Goal: Task Accomplishment & Management: Manage account settings

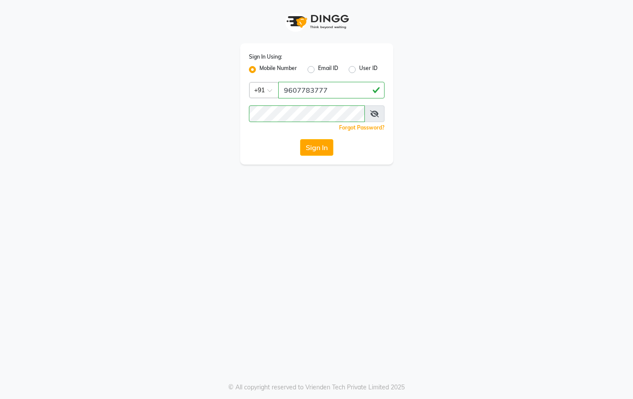
click at [309, 147] on button "Sign In" at bounding box center [316, 147] width 33 height 17
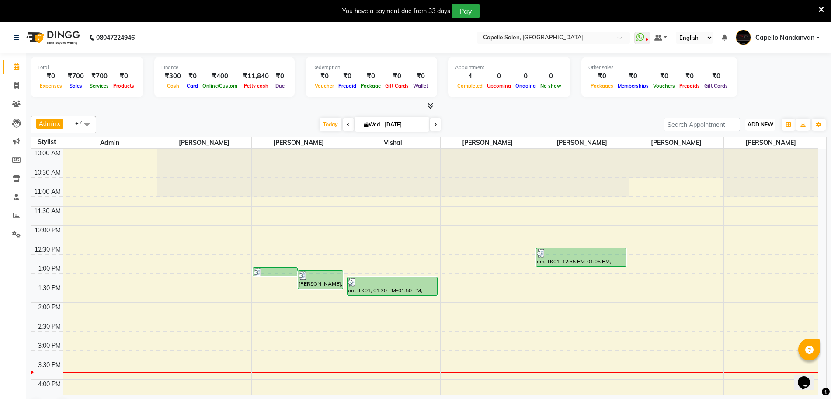
click at [632, 129] on button "ADD NEW Toggle Dropdown" at bounding box center [760, 124] width 30 height 12
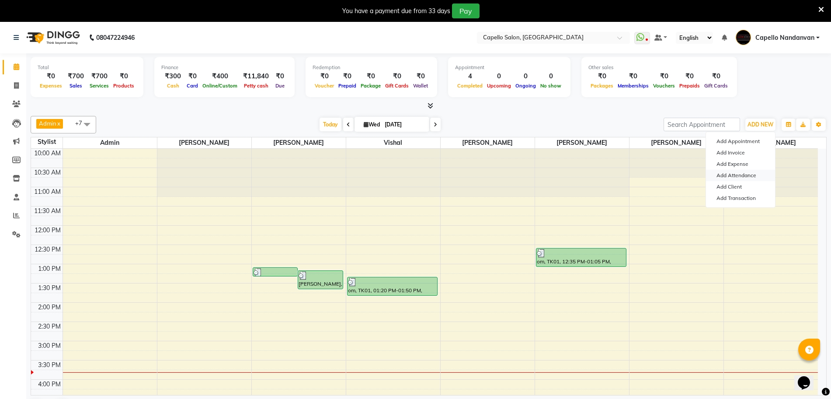
click at [632, 177] on link "Add Attendance" at bounding box center [740, 175] width 69 height 11
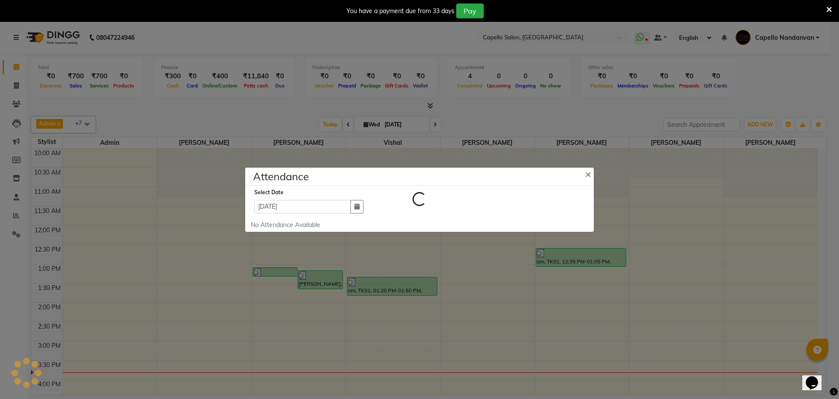
select select "A"
select select "W"
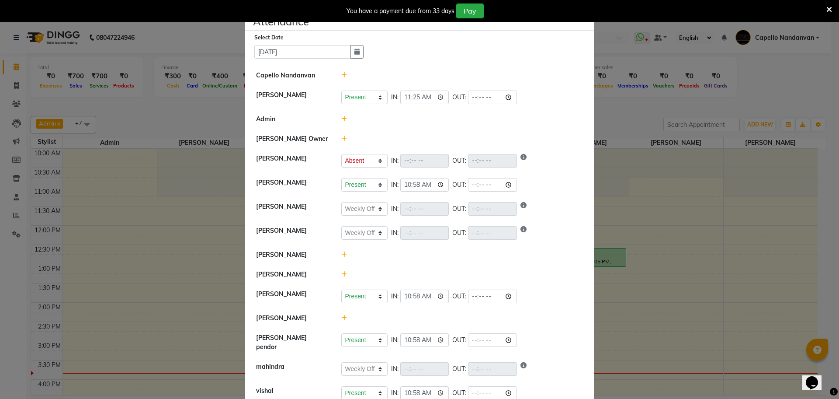
click at [632, 10] on icon at bounding box center [830, 10] width 6 height 8
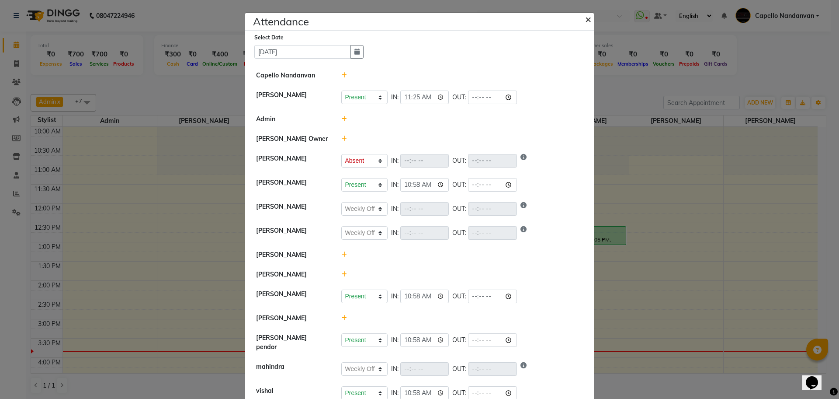
click at [585, 17] on span "×" at bounding box center [588, 18] width 6 height 13
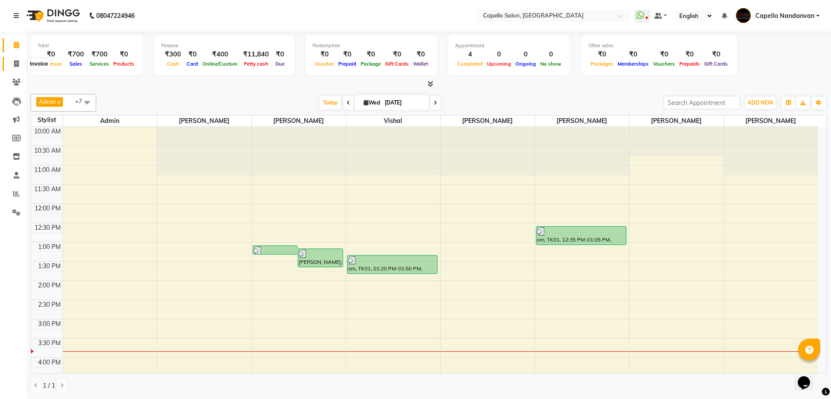
click at [12, 62] on span at bounding box center [16, 64] width 15 height 10
select select "service"
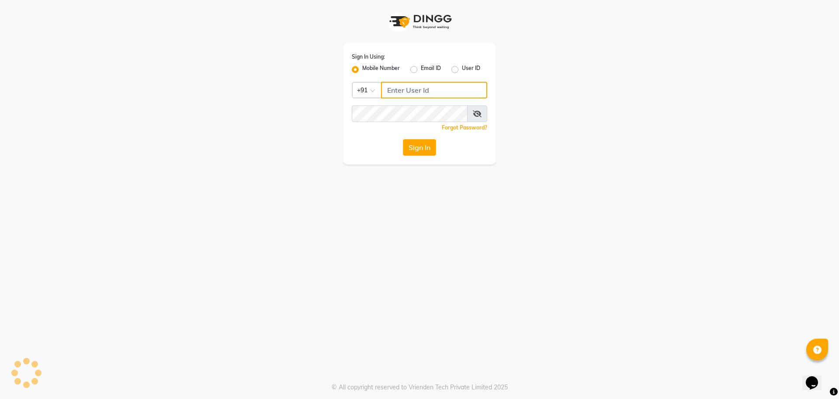
type input "9607783777"
click at [429, 150] on button "Sign In" at bounding box center [419, 147] width 33 height 17
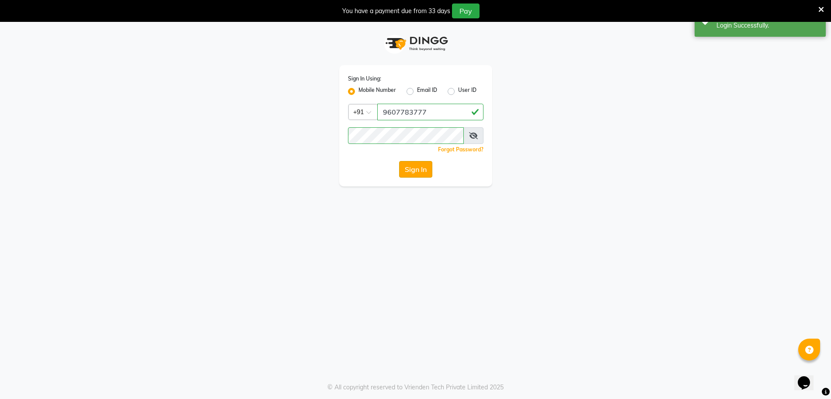
select select "service"
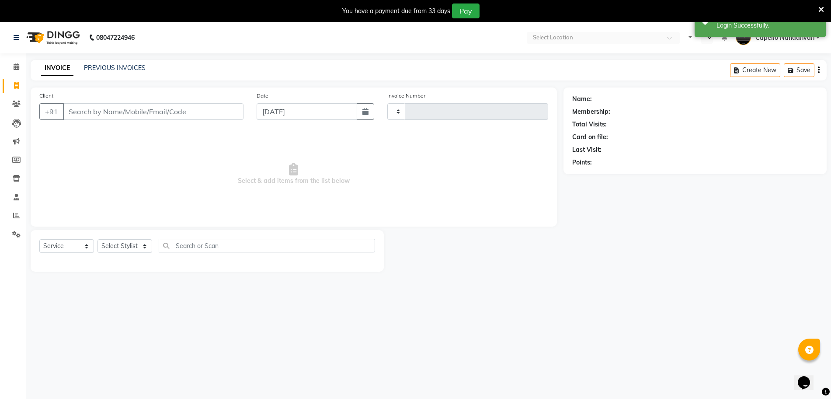
type input "4037"
select select "en"
select select "830"
click at [123, 66] on link "PREVIOUS INVOICES" at bounding box center [115, 68] width 62 height 8
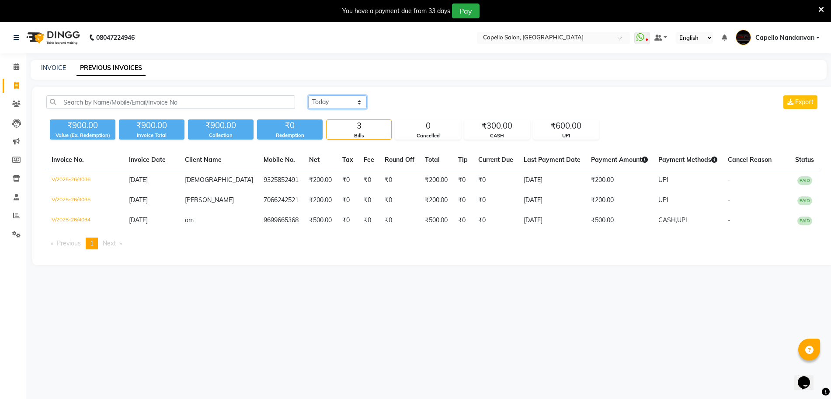
click at [361, 100] on select "[DATE] [DATE] Custom Range" at bounding box center [337, 102] width 59 height 14
select select "range"
click at [308, 95] on select "[DATE] [DATE] Custom Range" at bounding box center [337, 102] width 59 height 14
click at [415, 102] on input "[DATE]" at bounding box center [408, 102] width 61 height 12
select select "9"
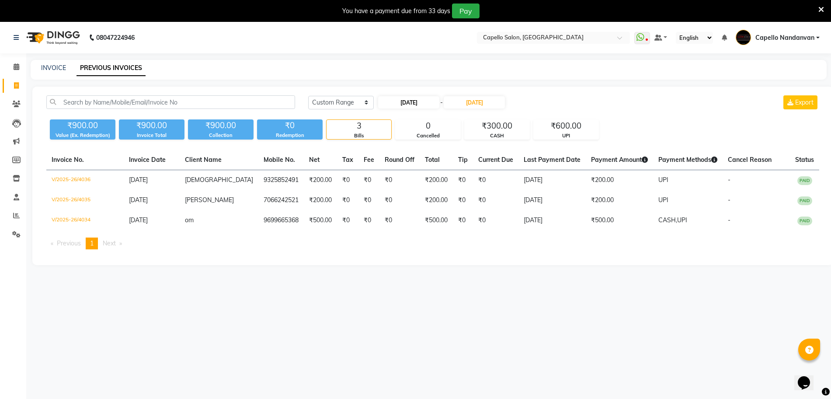
select select "2025"
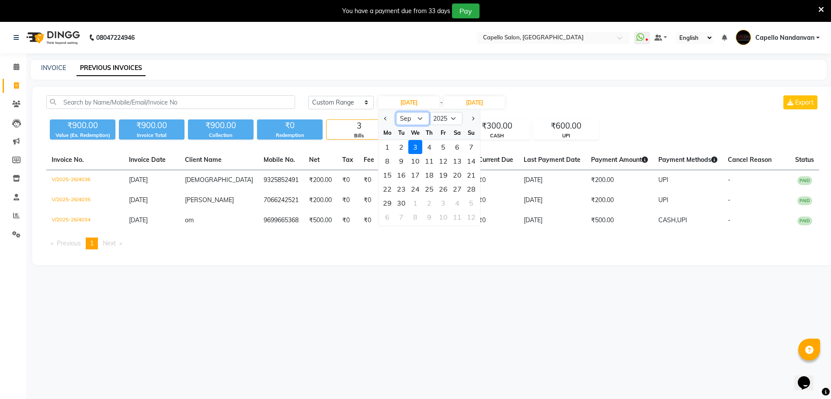
click at [419, 112] on select "Jan Feb Mar Apr May Jun [DATE] Aug Sep Oct Nov Dec" at bounding box center [412, 118] width 33 height 13
select select "8"
click at [396, 112] on select "Jan Feb Mar Apr May Jun [DATE] Aug Sep Oct Nov Dec" at bounding box center [412, 118] width 33 height 13
click at [390, 202] on div "25" at bounding box center [387, 203] width 14 height 14
type input "[DATE]"
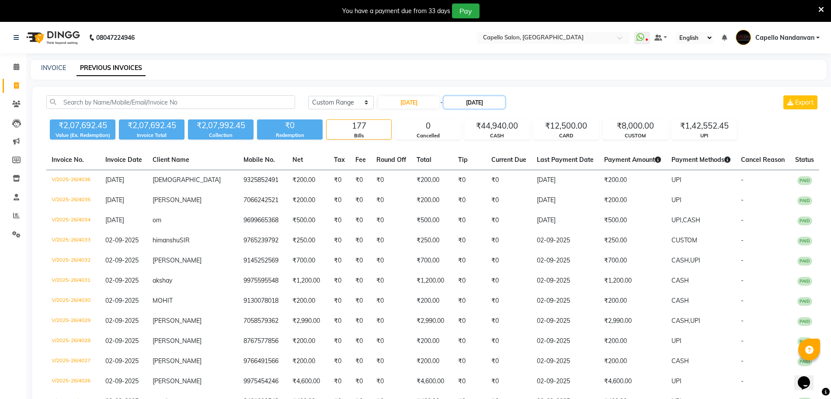
click at [467, 100] on input "[DATE]" at bounding box center [474, 102] width 61 height 12
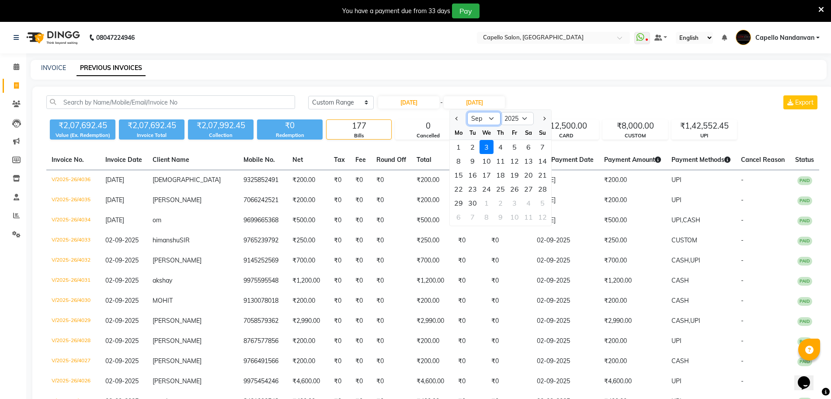
click at [472, 118] on select "Aug Sep Oct Nov Dec" at bounding box center [483, 118] width 33 height 13
select select "8"
click at [467, 112] on select "Aug Sep Oct Nov Dec" at bounding box center [483, 118] width 33 height 13
click at [462, 202] on div "25" at bounding box center [459, 203] width 14 height 14
type input "[DATE]"
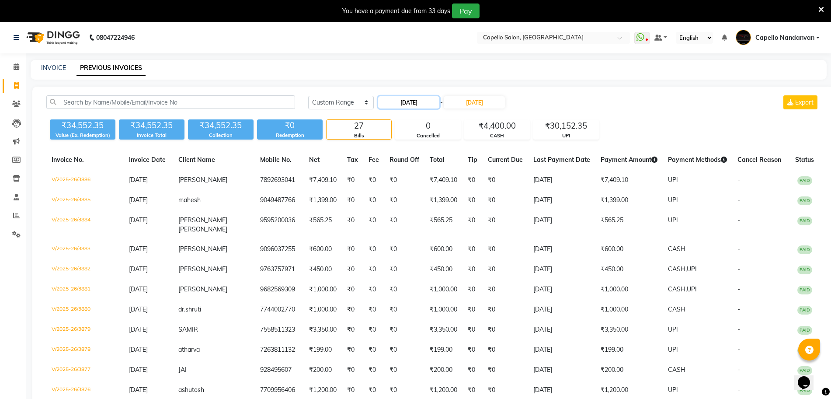
click at [406, 97] on input "[DATE]" at bounding box center [408, 102] width 61 height 12
select select "8"
select select "2025"
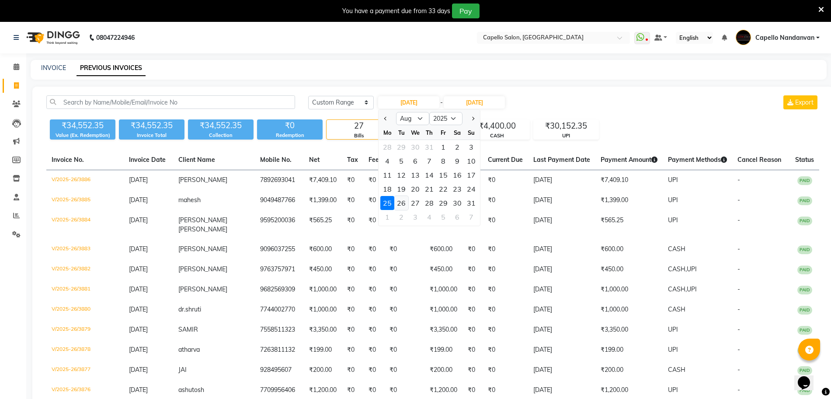
click at [395, 200] on div "26" at bounding box center [401, 203] width 14 height 14
type input "[DATE]"
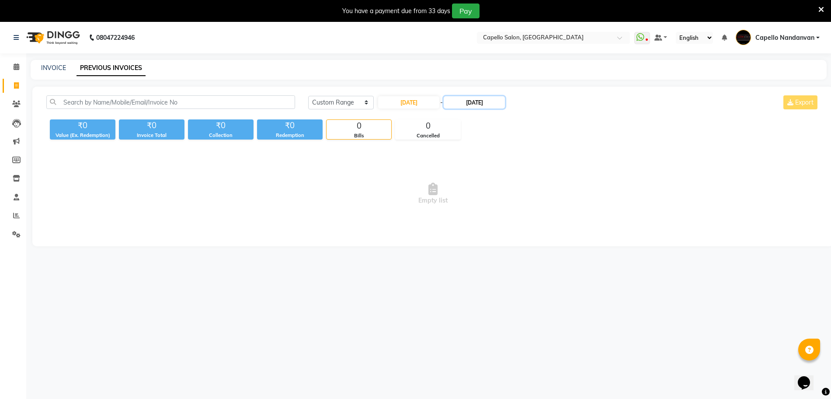
click at [470, 100] on input "[DATE]" at bounding box center [474, 102] width 61 height 12
click at [471, 202] on div "26" at bounding box center [473, 203] width 14 height 14
type input "[DATE]"
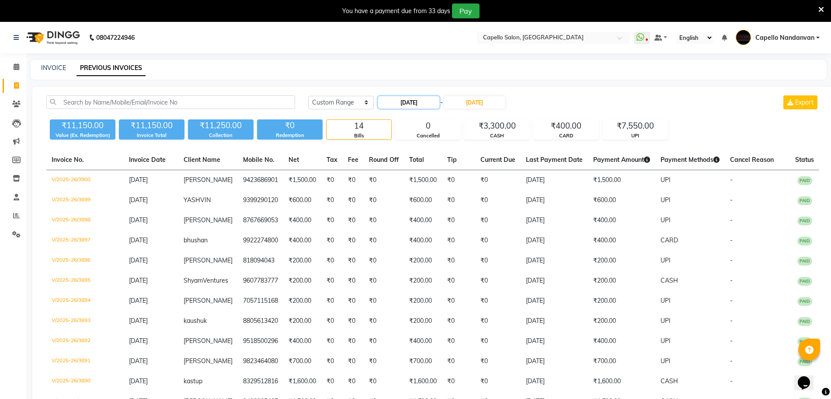
click at [425, 100] on input "[DATE]" at bounding box center [408, 102] width 61 height 12
select select "8"
select select "2025"
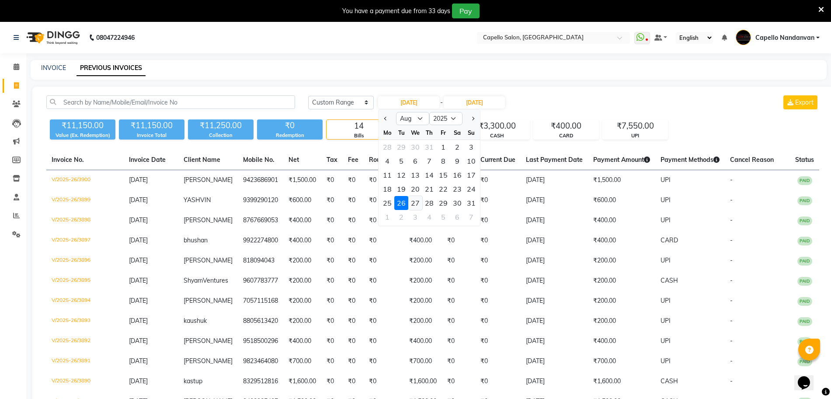
click at [416, 198] on div "27" at bounding box center [415, 203] width 14 height 14
type input "[DATE]"
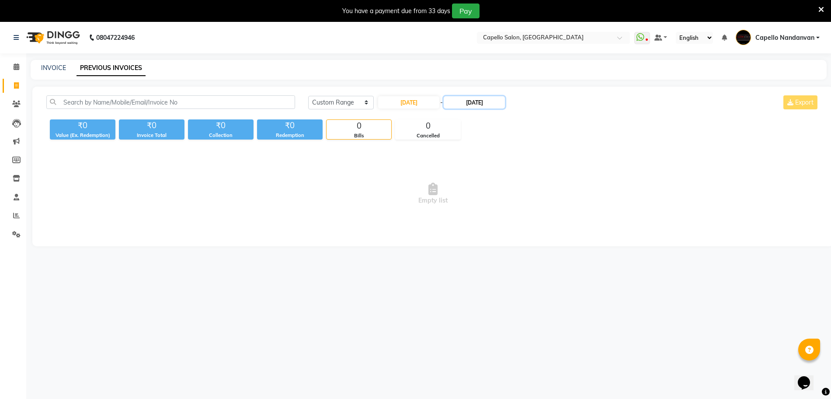
click at [477, 101] on input "[DATE]" at bounding box center [474, 102] width 61 height 12
click at [483, 200] on div "27" at bounding box center [487, 203] width 14 height 14
type input "[DATE]"
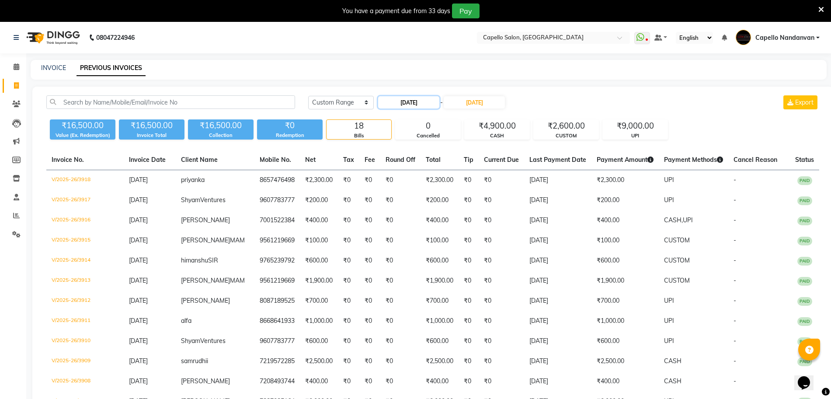
click at [429, 98] on input "[DATE]" at bounding box center [408, 102] width 61 height 12
select select "8"
select select "2025"
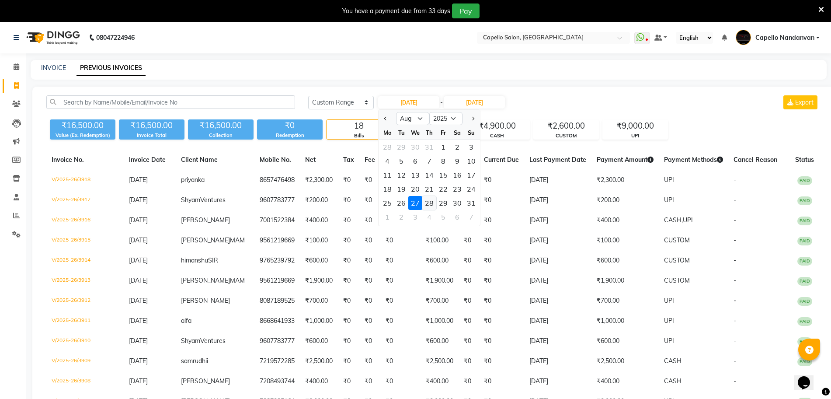
click at [431, 201] on div "28" at bounding box center [429, 203] width 14 height 14
type input "[DATE]"
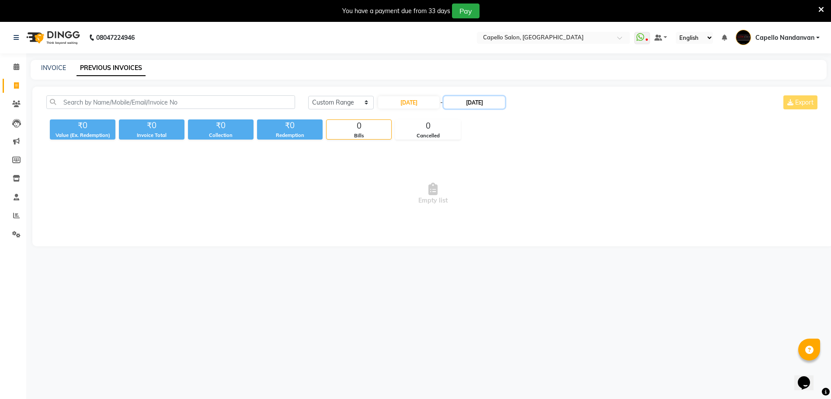
click at [471, 102] on input "[DATE]" at bounding box center [474, 102] width 61 height 12
click at [498, 201] on div "28" at bounding box center [501, 203] width 14 height 14
type input "[DATE]"
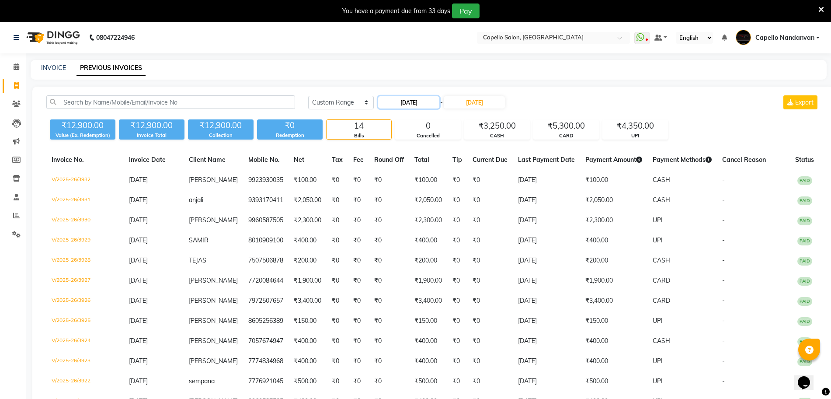
click at [433, 104] on input "[DATE]" at bounding box center [408, 102] width 61 height 12
select select "8"
select select "2025"
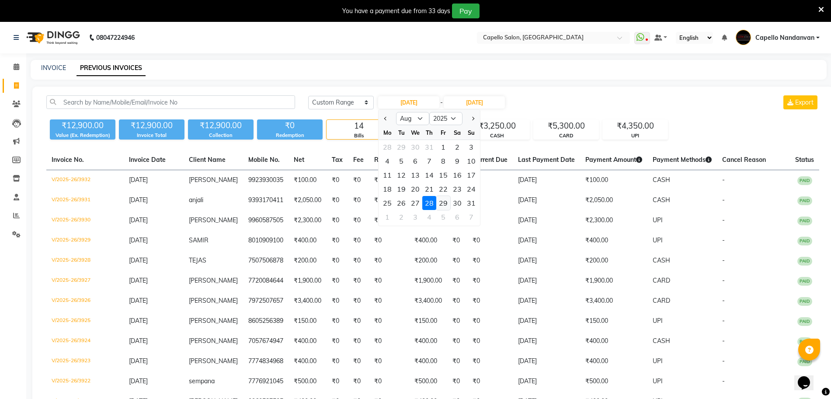
click at [449, 199] on div "29" at bounding box center [443, 203] width 14 height 14
type input "[DATE]"
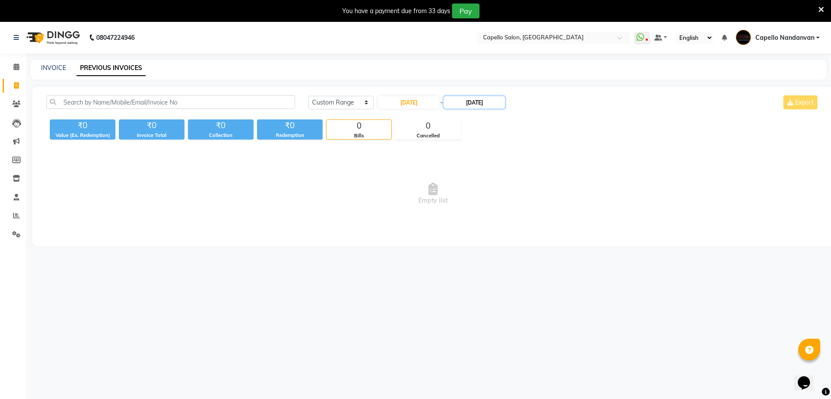
click at [465, 104] on input "[DATE]" at bounding box center [474, 102] width 61 height 12
click at [519, 202] on div "29" at bounding box center [515, 203] width 14 height 14
type input "[DATE]"
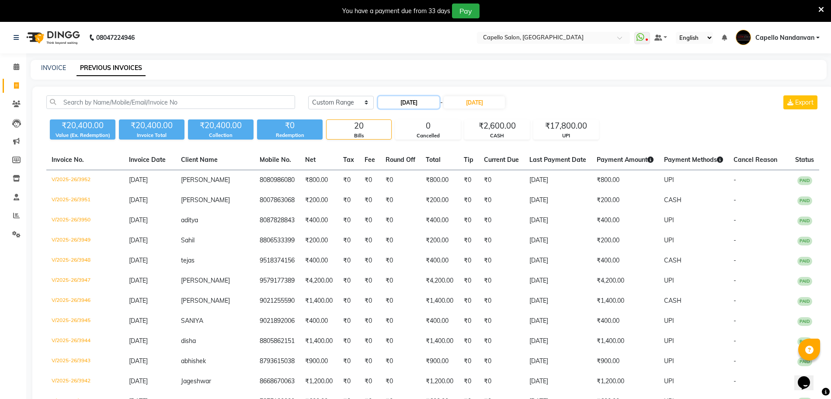
click at [414, 96] on input "[DATE]" at bounding box center [408, 102] width 61 height 12
select select "8"
select select "2025"
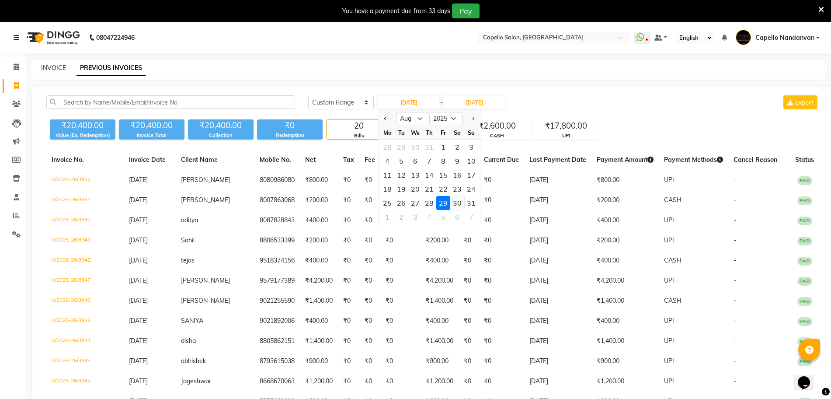
click at [459, 198] on div "30" at bounding box center [457, 203] width 14 height 14
type input "[DATE]"
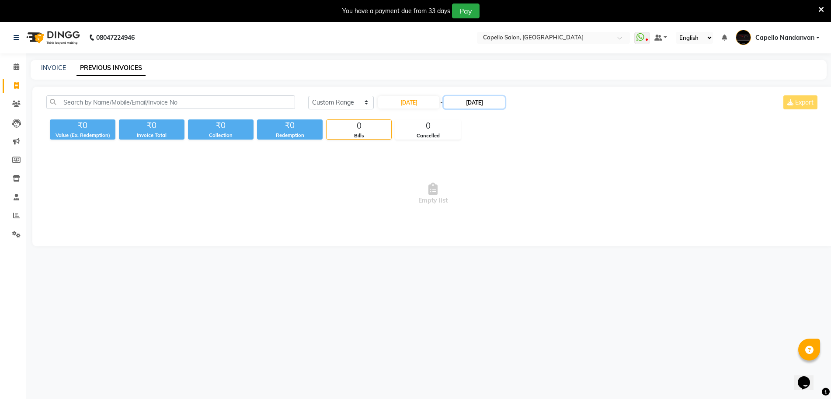
click at [486, 104] on input "[DATE]" at bounding box center [474, 102] width 61 height 12
click at [527, 202] on div "30" at bounding box center [529, 203] width 14 height 14
type input "[DATE]"
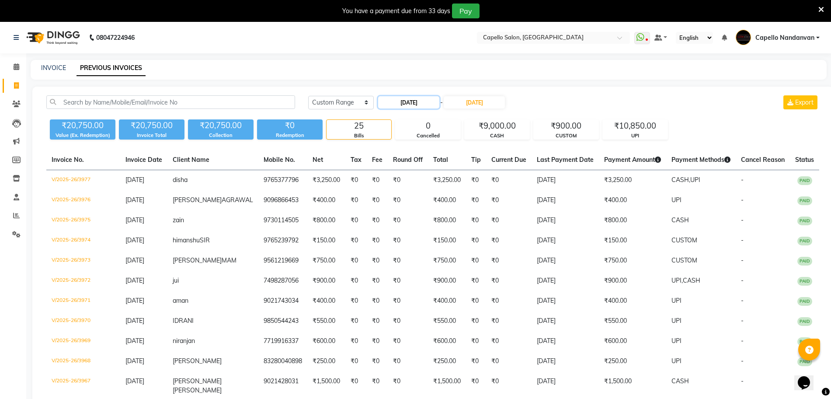
click at [425, 99] on input "[DATE]" at bounding box center [408, 102] width 61 height 12
select select "8"
select select "2025"
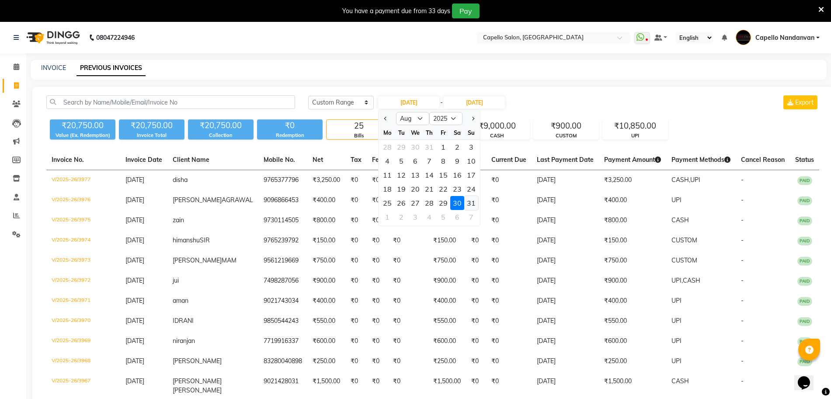
click at [468, 205] on div "31" at bounding box center [471, 203] width 14 height 14
type input "[DATE]"
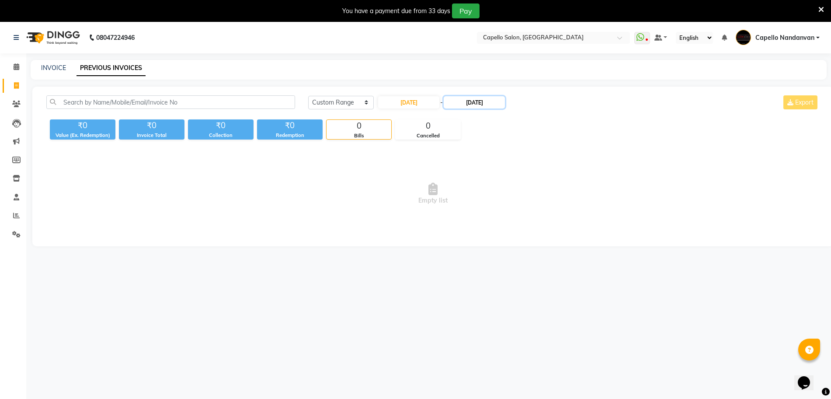
click at [476, 103] on input "[DATE]" at bounding box center [474, 102] width 61 height 12
click at [539, 200] on div "31" at bounding box center [543, 203] width 14 height 14
type input "[DATE]"
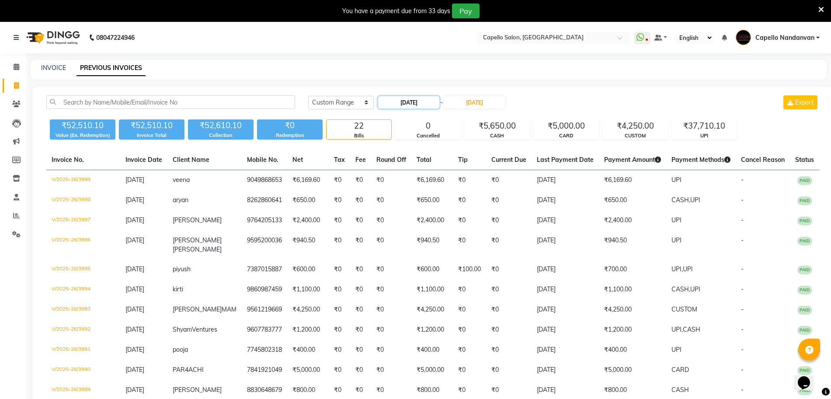
click at [404, 101] on input "[DATE]" at bounding box center [408, 102] width 61 height 12
select select "8"
select select "2025"
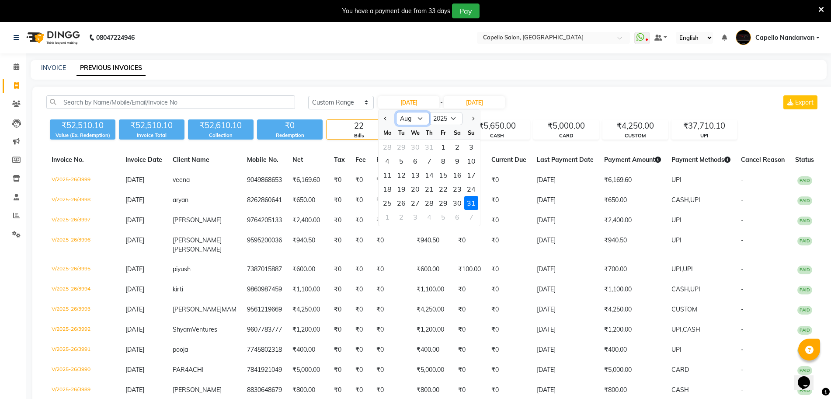
click at [408, 116] on select "Jan Feb Mar Apr May Jun [DATE] Aug Sep Oct Nov Dec" at bounding box center [412, 118] width 33 height 13
select select "9"
click at [396, 112] on select "Jan Feb Mar Apr May Jun [DATE] Aug Sep Oct Nov Dec" at bounding box center [412, 118] width 33 height 13
click at [386, 153] on div "1" at bounding box center [387, 147] width 14 height 14
type input "[DATE]"
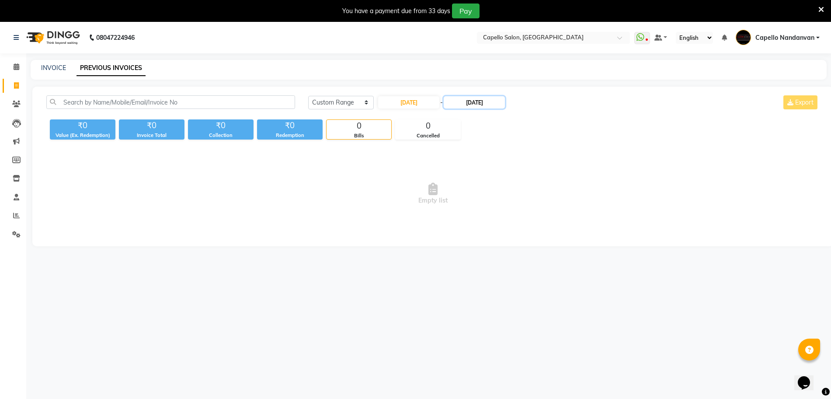
click at [460, 101] on input "[DATE]" at bounding box center [474, 102] width 61 height 12
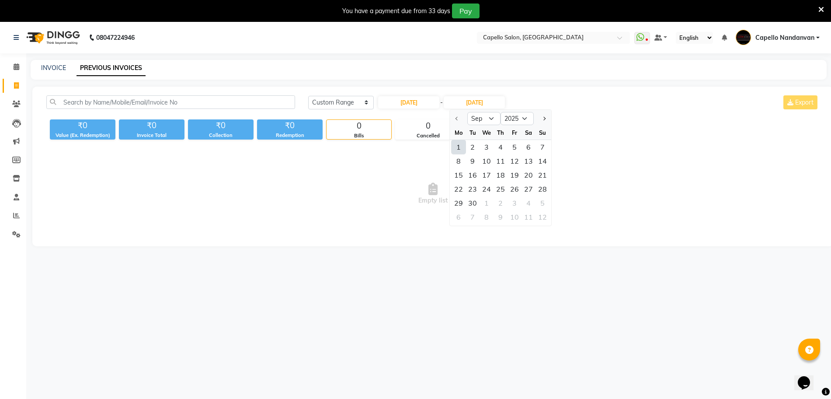
click at [459, 144] on div "1" at bounding box center [459, 147] width 14 height 14
type input "[DATE]"
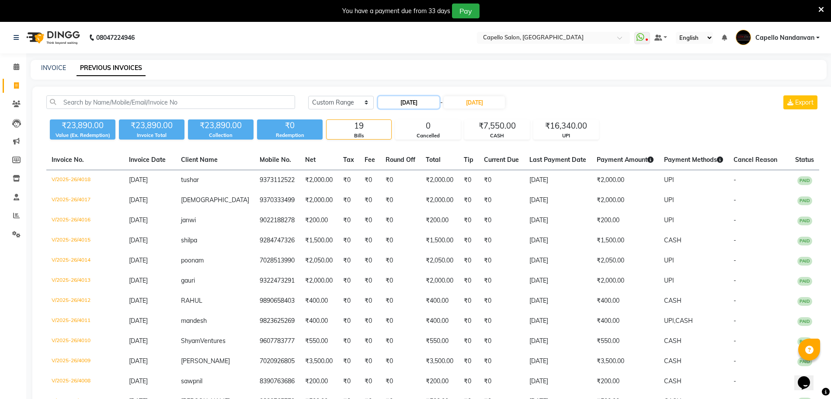
click at [433, 102] on input "[DATE]" at bounding box center [408, 102] width 61 height 12
select select "9"
select select "2025"
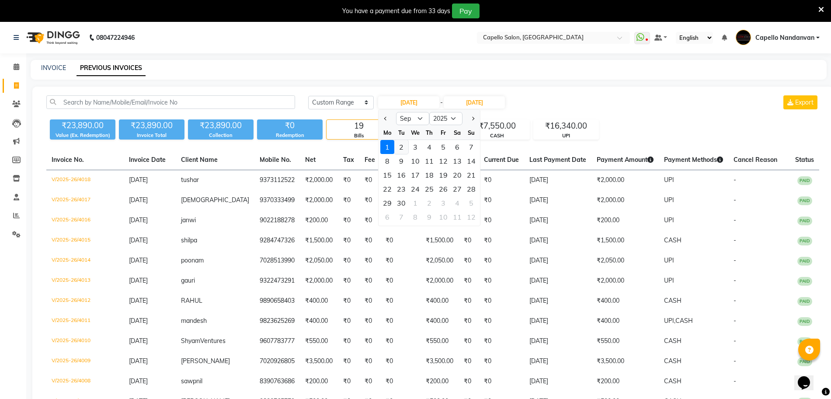
click at [401, 147] on div "2" at bounding box center [401, 147] width 14 height 14
type input "02-09-2025"
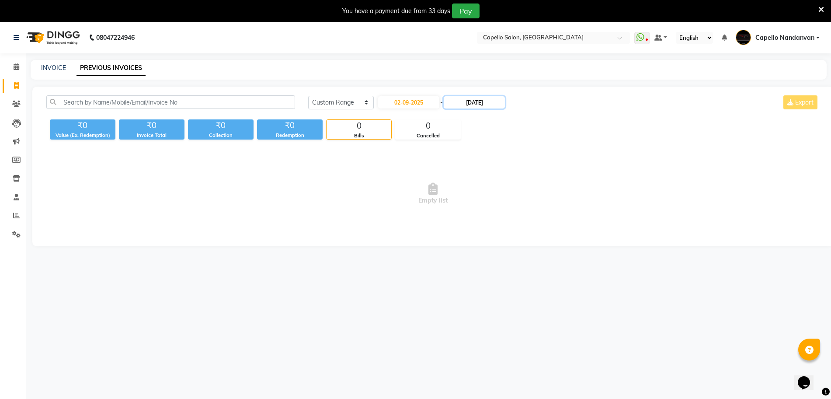
click at [468, 105] on input "[DATE]" at bounding box center [474, 102] width 61 height 12
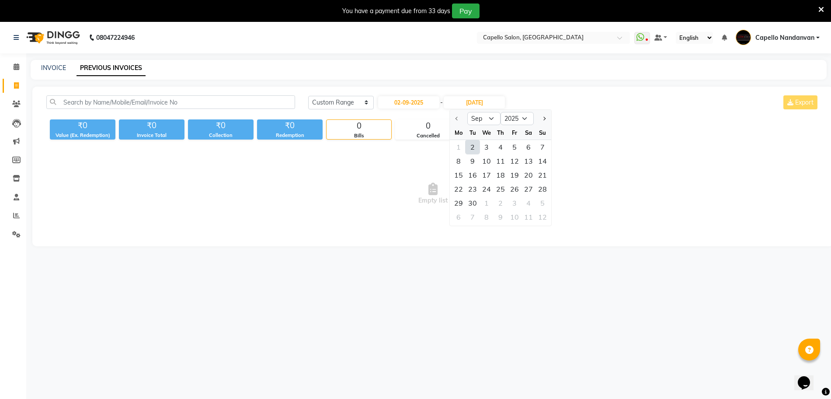
click at [471, 145] on div "2" at bounding box center [473, 147] width 14 height 14
type input "02-09-2025"
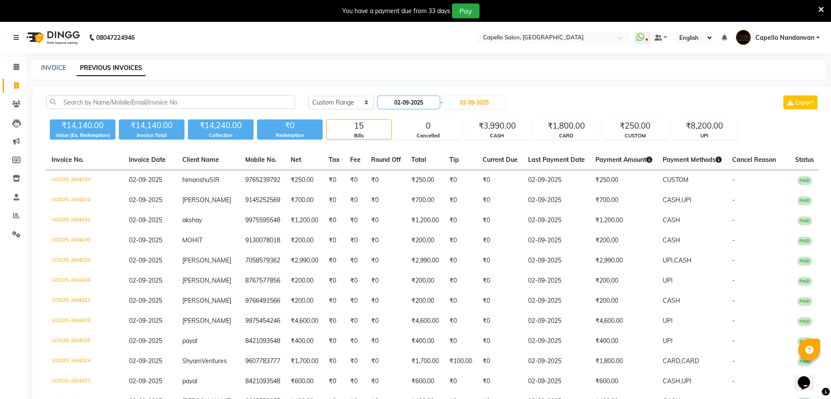
click at [422, 100] on input "02-09-2025" at bounding box center [408, 102] width 61 height 12
select select "9"
select select "2025"
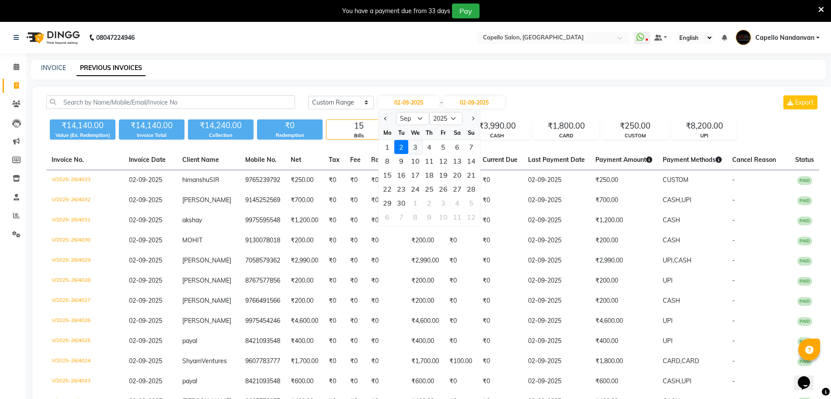
click at [415, 149] on div "3" at bounding box center [415, 147] width 14 height 14
type input "[DATE]"
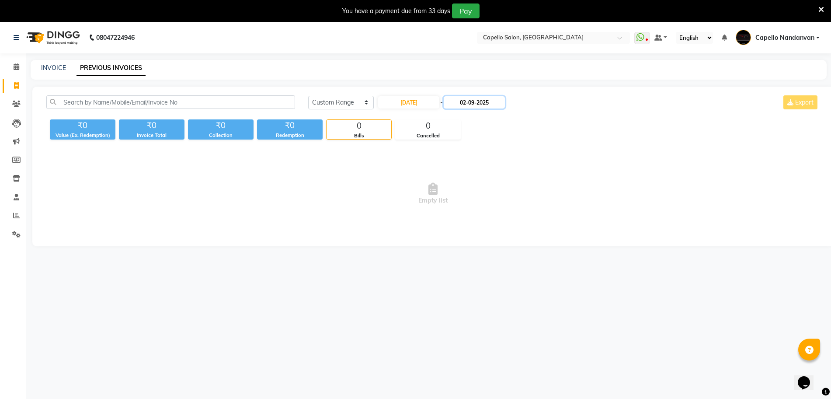
click at [467, 106] on input "02-09-2025" at bounding box center [474, 102] width 61 height 12
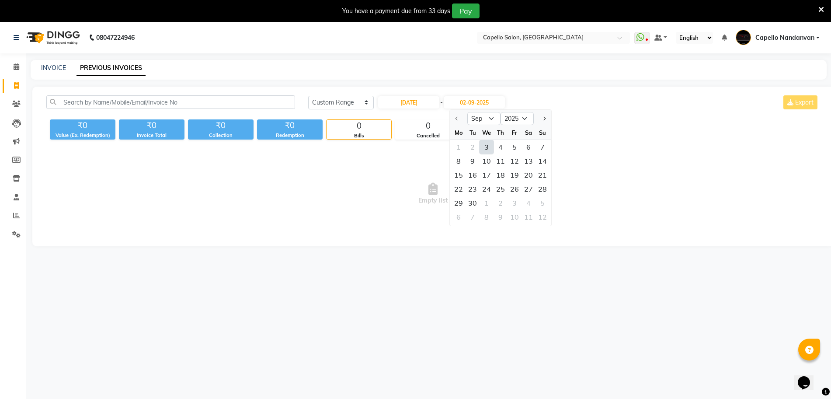
click at [485, 146] on div "3" at bounding box center [487, 147] width 14 height 14
type input "[DATE]"
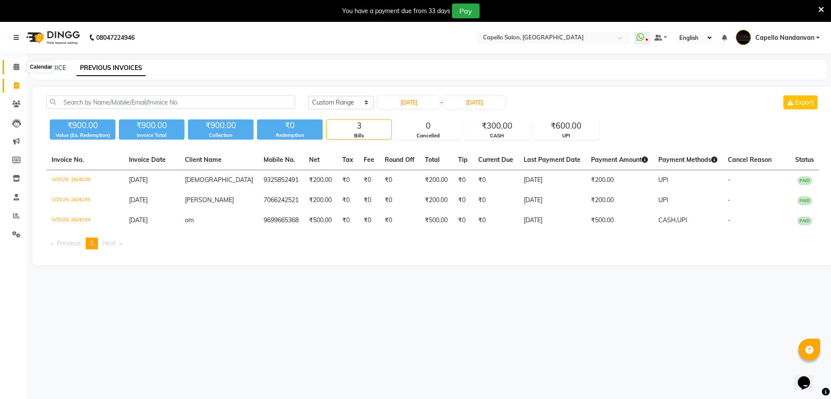
click at [14, 67] on icon at bounding box center [17, 66] width 6 height 7
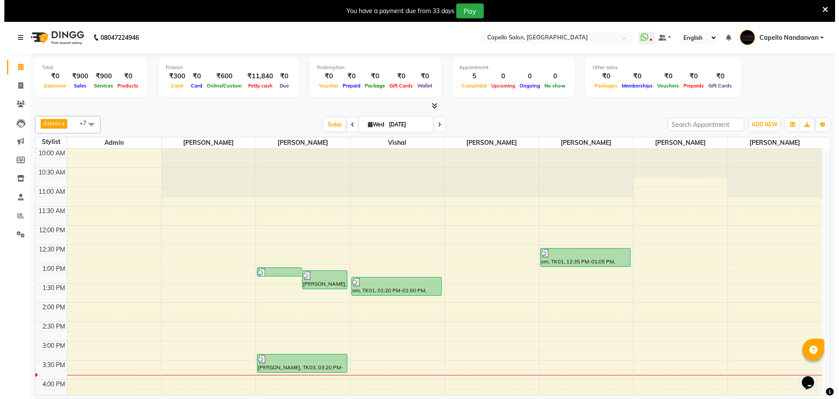
scroll to position [215, 0]
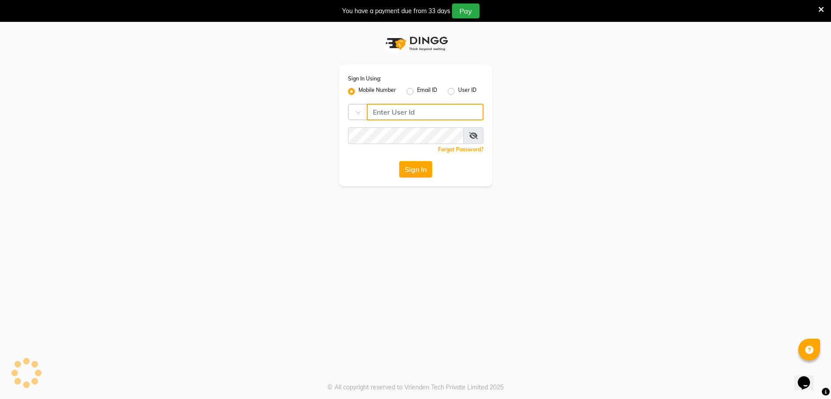
type input "9607783777"
click at [632, 6] on icon at bounding box center [821, 10] width 6 height 8
